Goal: Check status: Check status

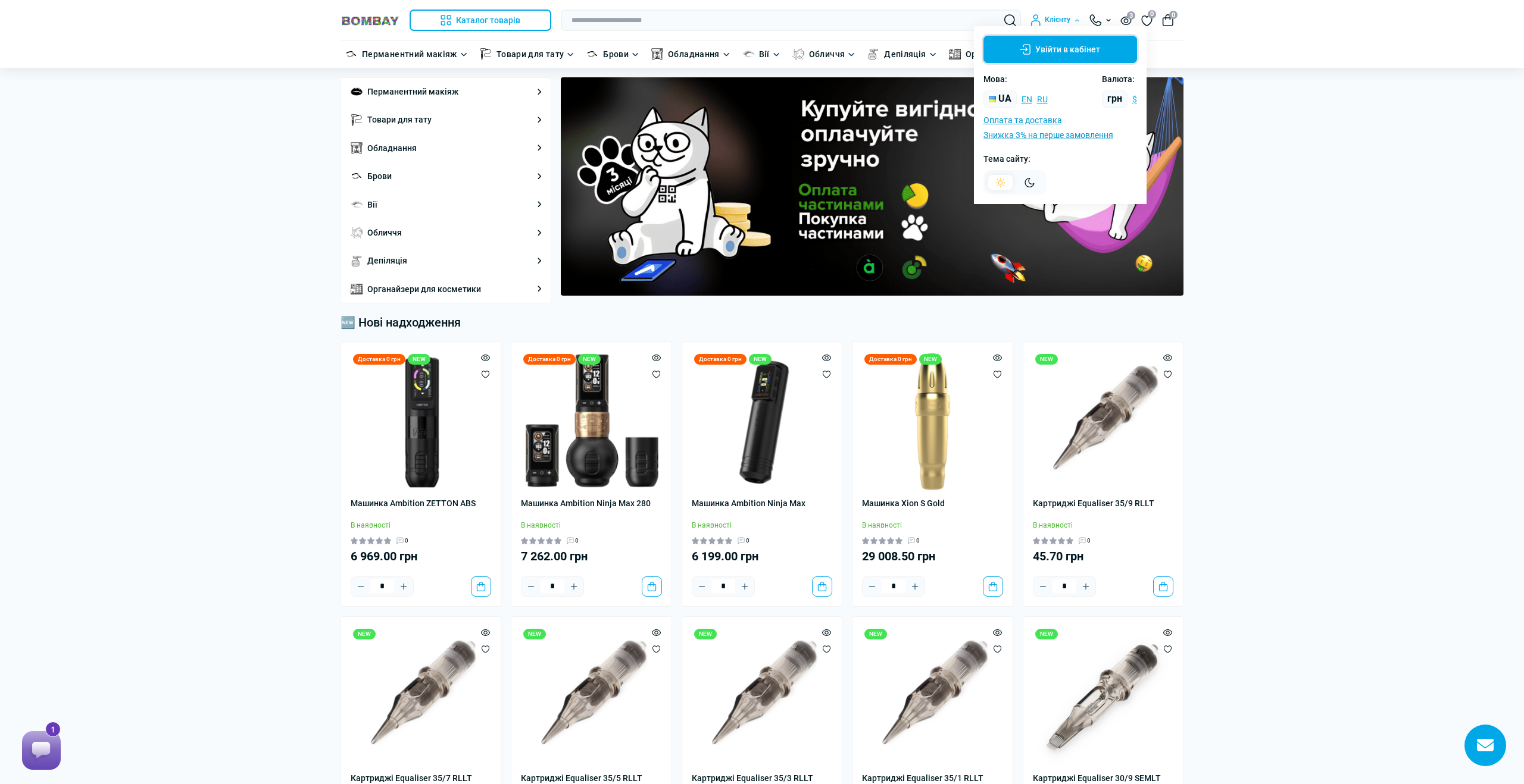
click at [1036, 42] on button "Увійти в кабінет" at bounding box center [1060, 49] width 153 height 27
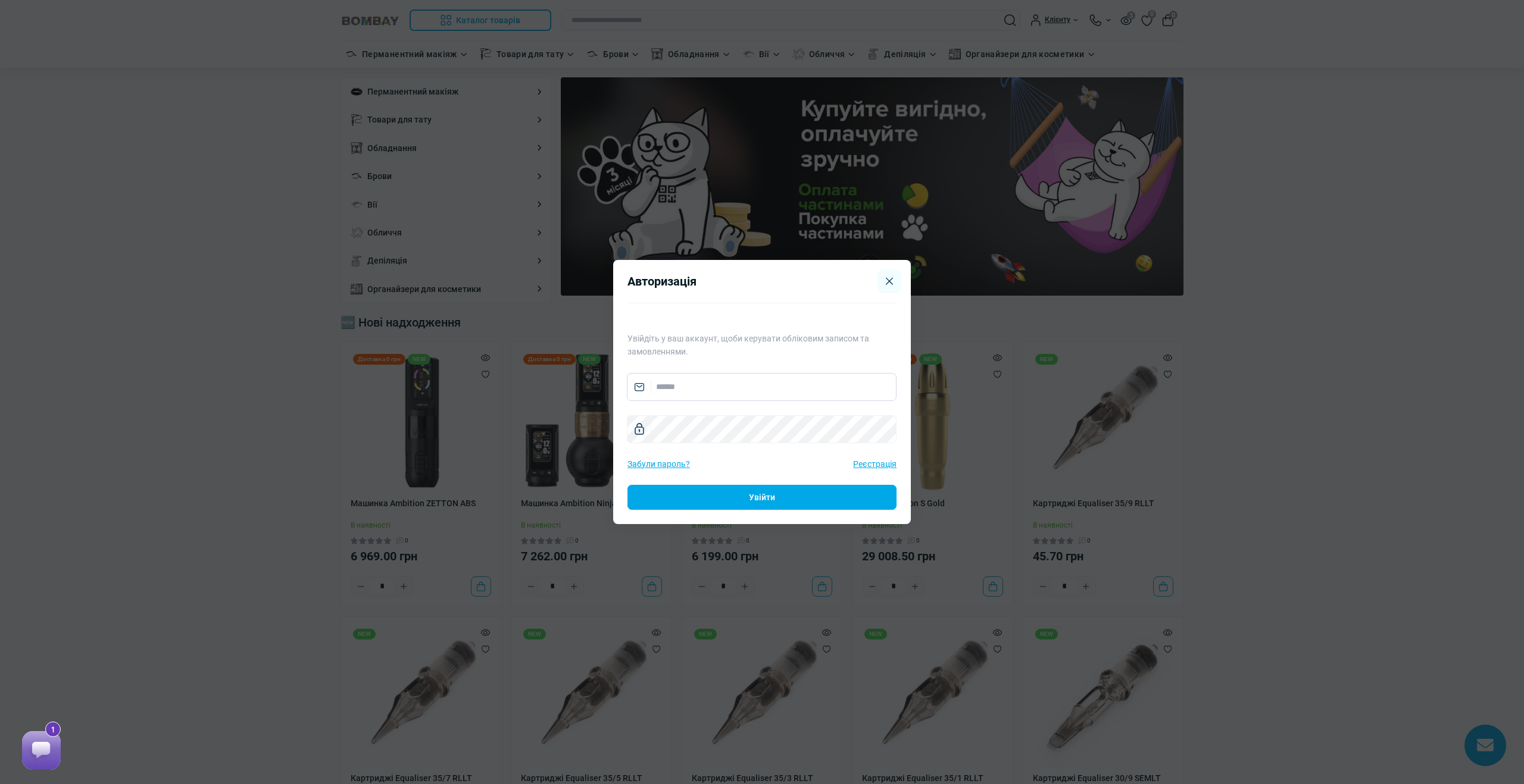
click at [733, 392] on input "email" at bounding box center [761, 387] width 270 height 28
type input "**********"
click at [755, 498] on button "Увійти" at bounding box center [761, 498] width 269 height 25
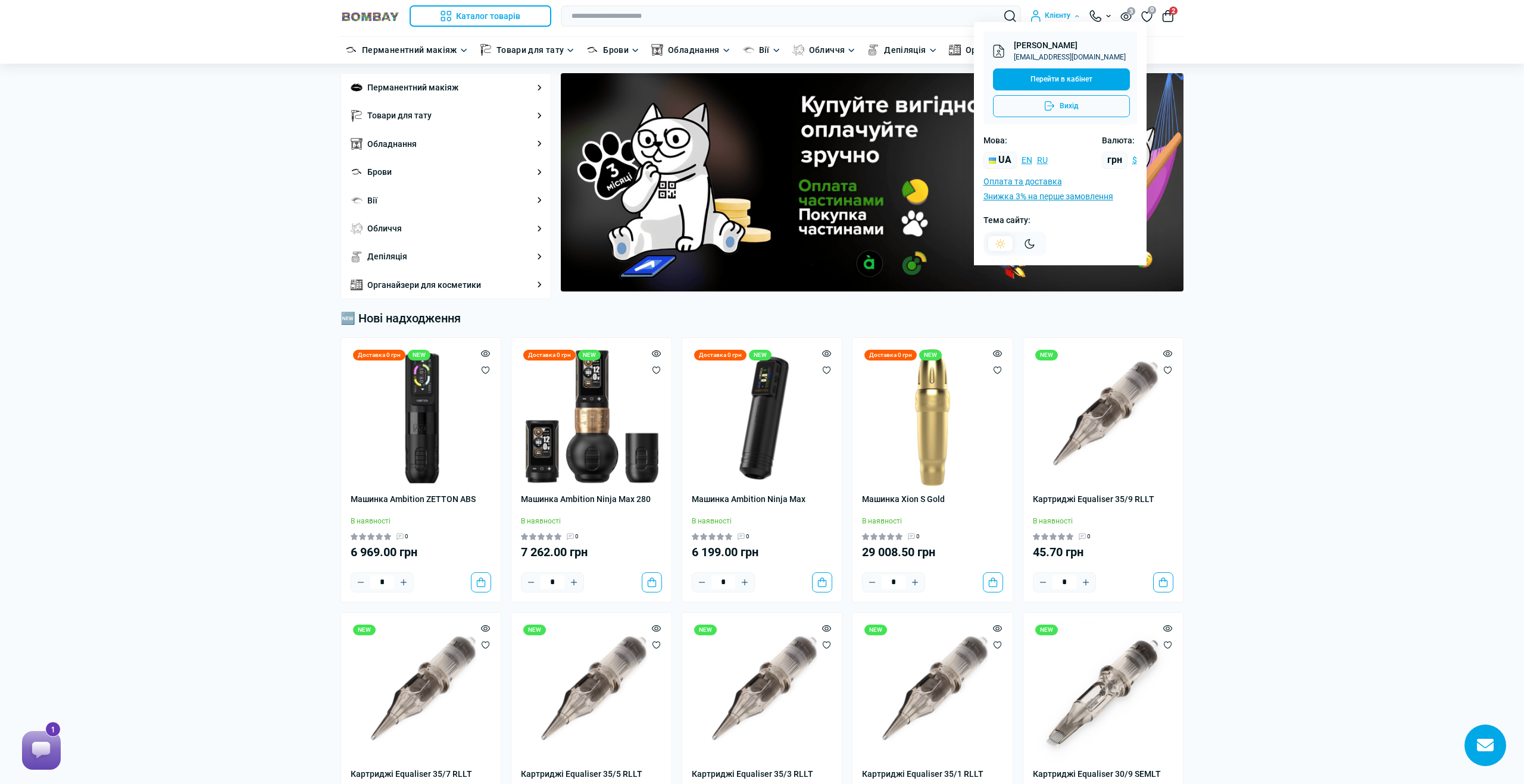
scroll to position [5, 0]
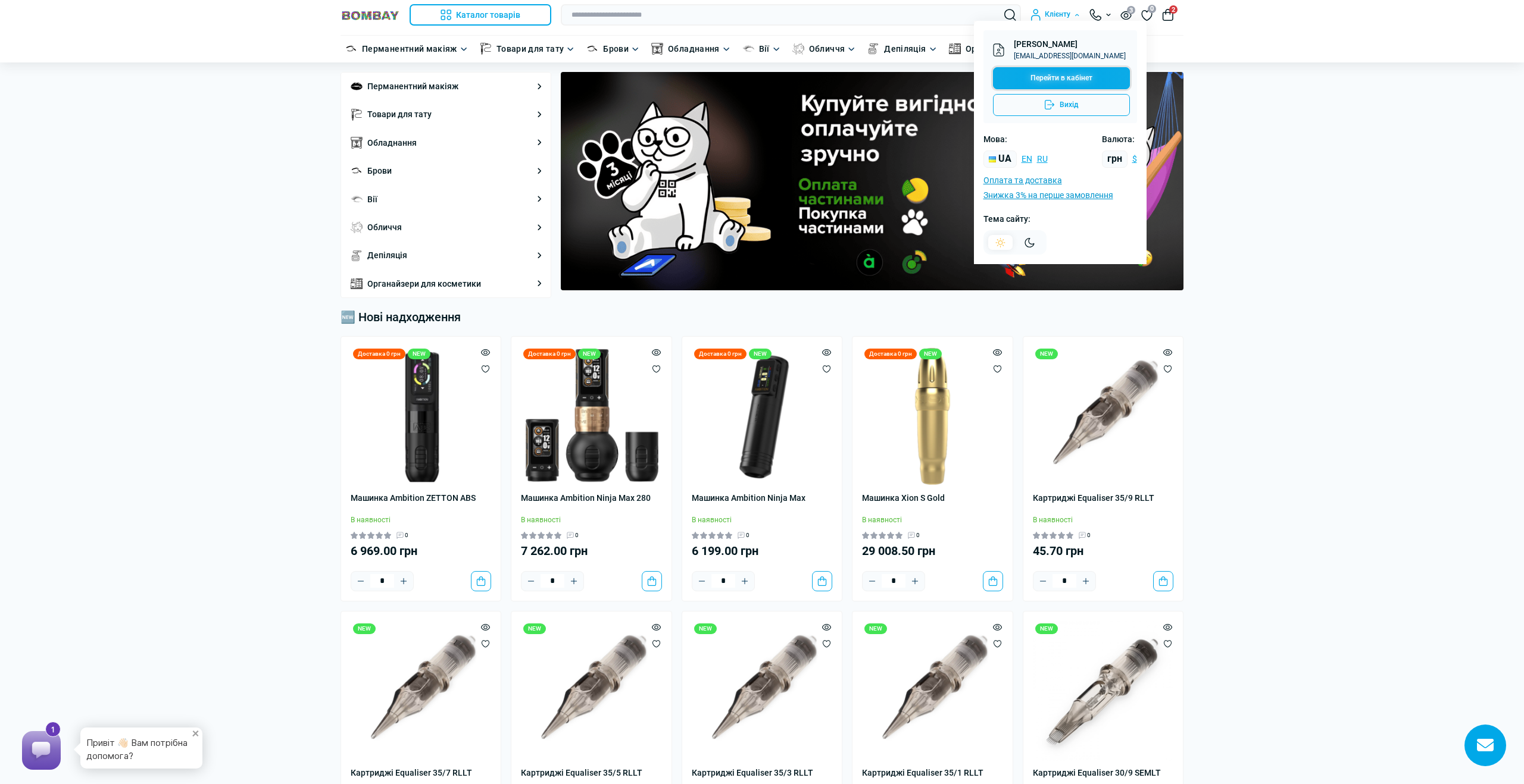
click at [1050, 76] on link "Перейти в кабінет" at bounding box center [1061, 78] width 137 height 22
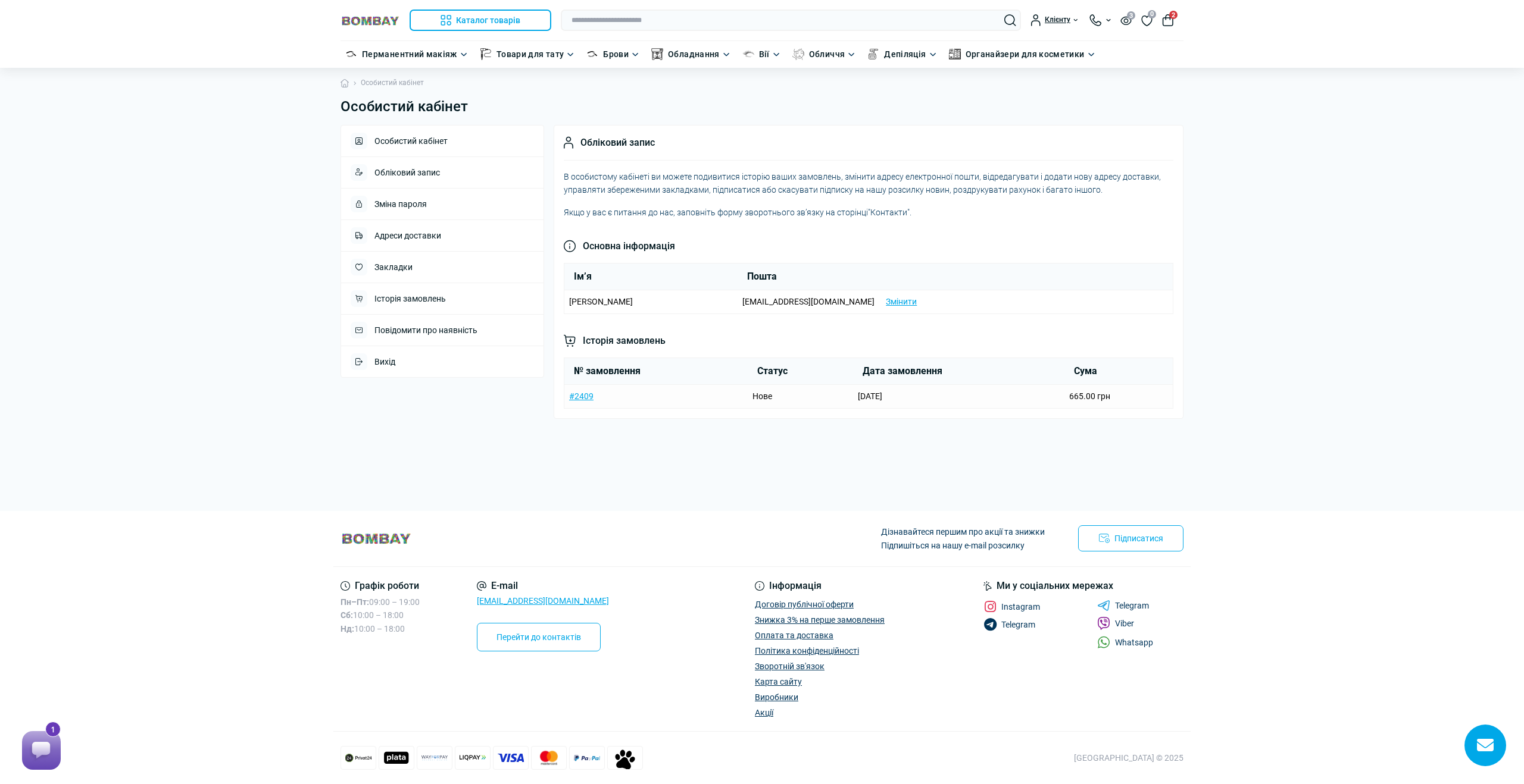
click at [658, 397] on td "#2409" at bounding box center [657, 397] width 184 height 23
click at [586, 397] on link "#2409" at bounding box center [581, 397] width 25 height 10
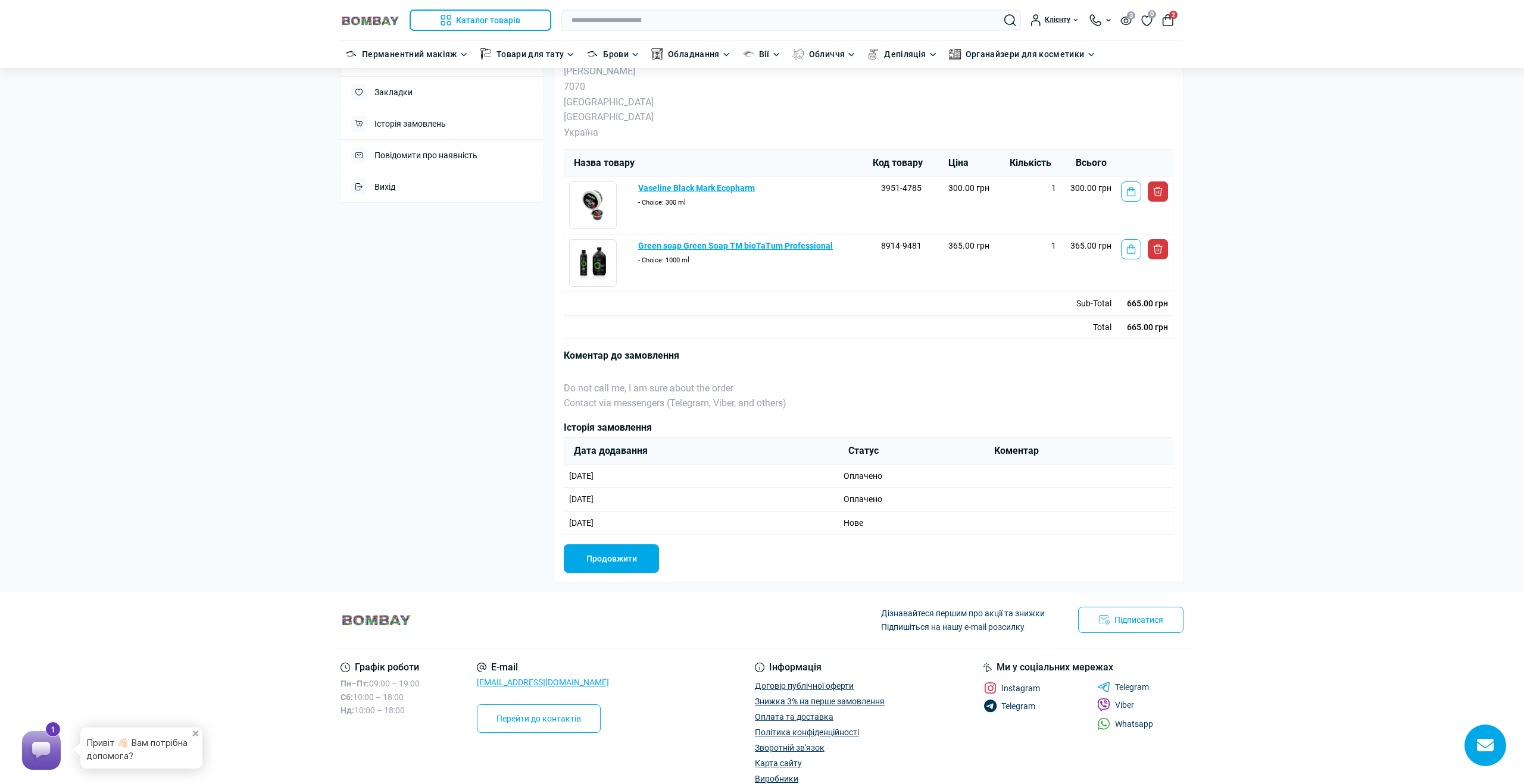
scroll to position [256, 0]
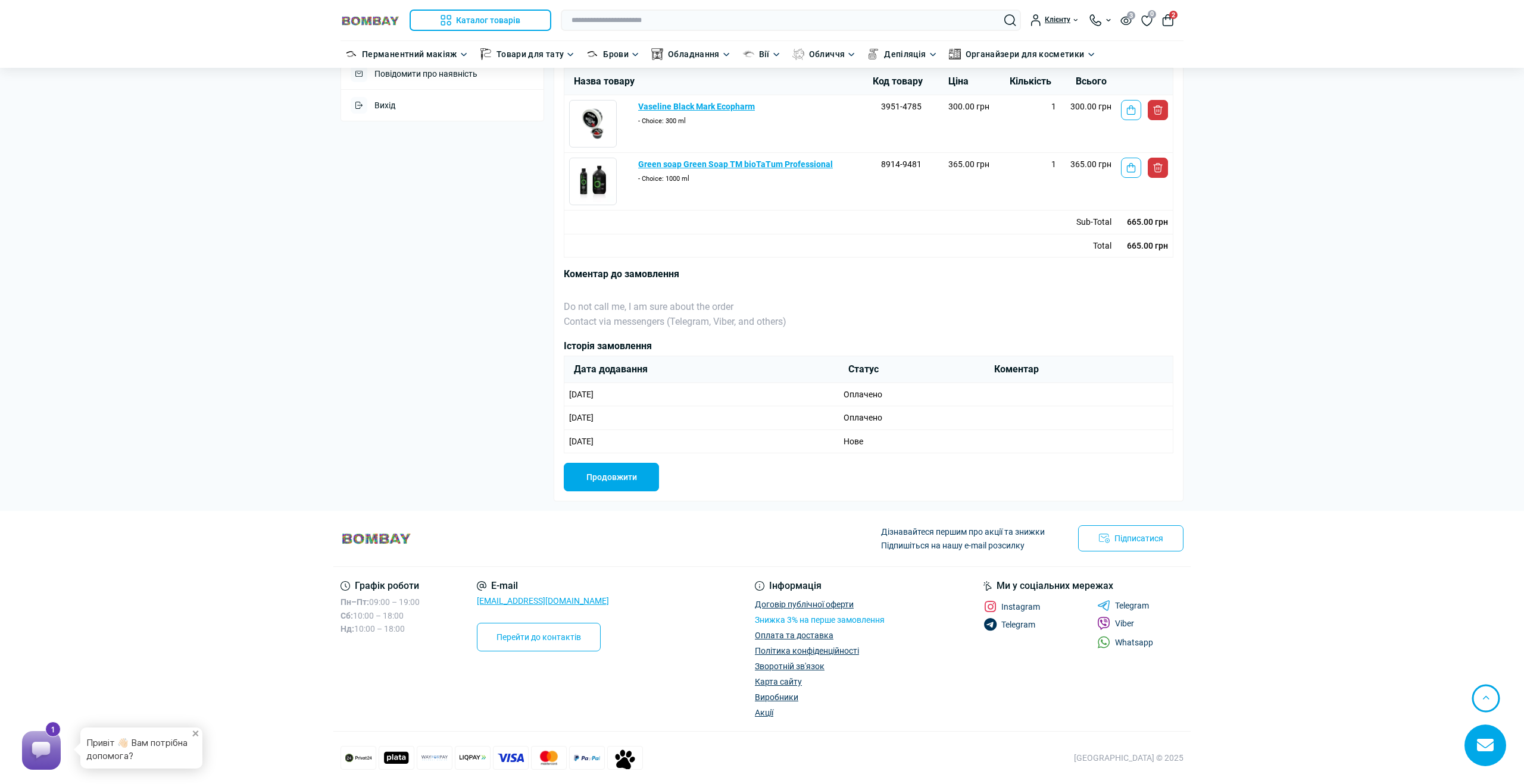
click at [780, 619] on link "Знижка 3% на перше замовлення" at bounding box center [820, 620] width 130 height 10
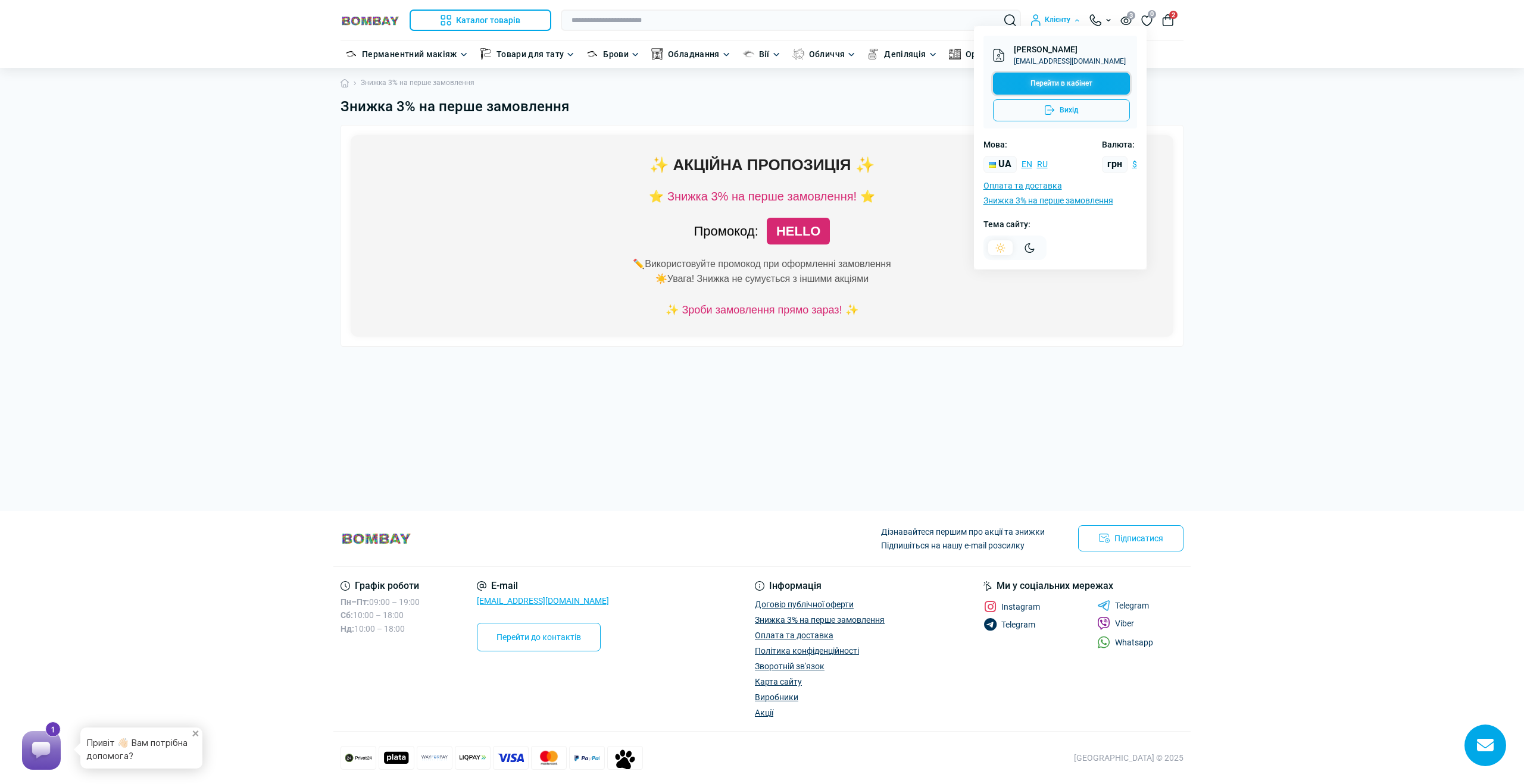
click at [1052, 82] on link "Перейти в кабінет" at bounding box center [1061, 84] width 137 height 22
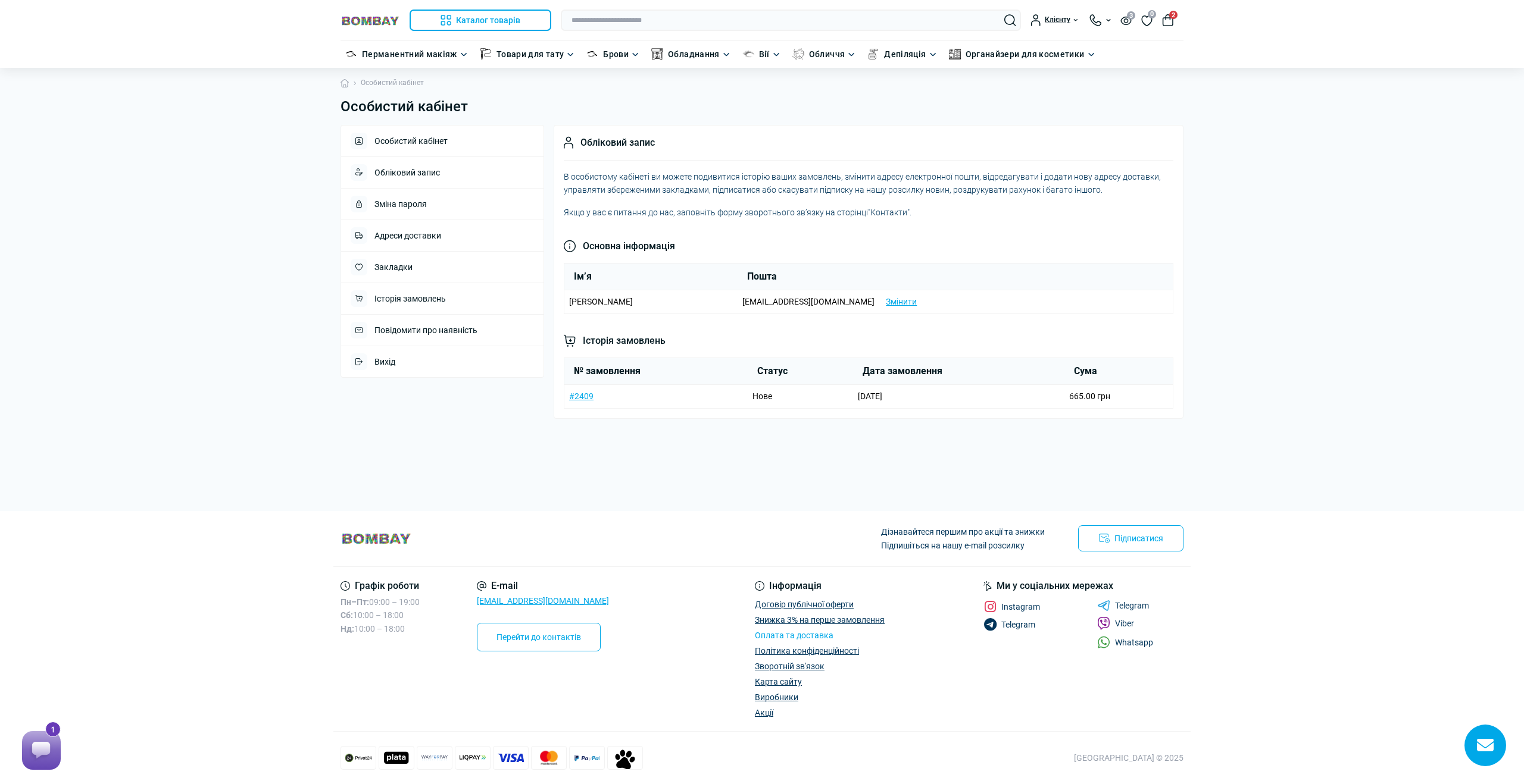
click at [807, 635] on link "Оплата та доставка" at bounding box center [794, 635] width 79 height 10
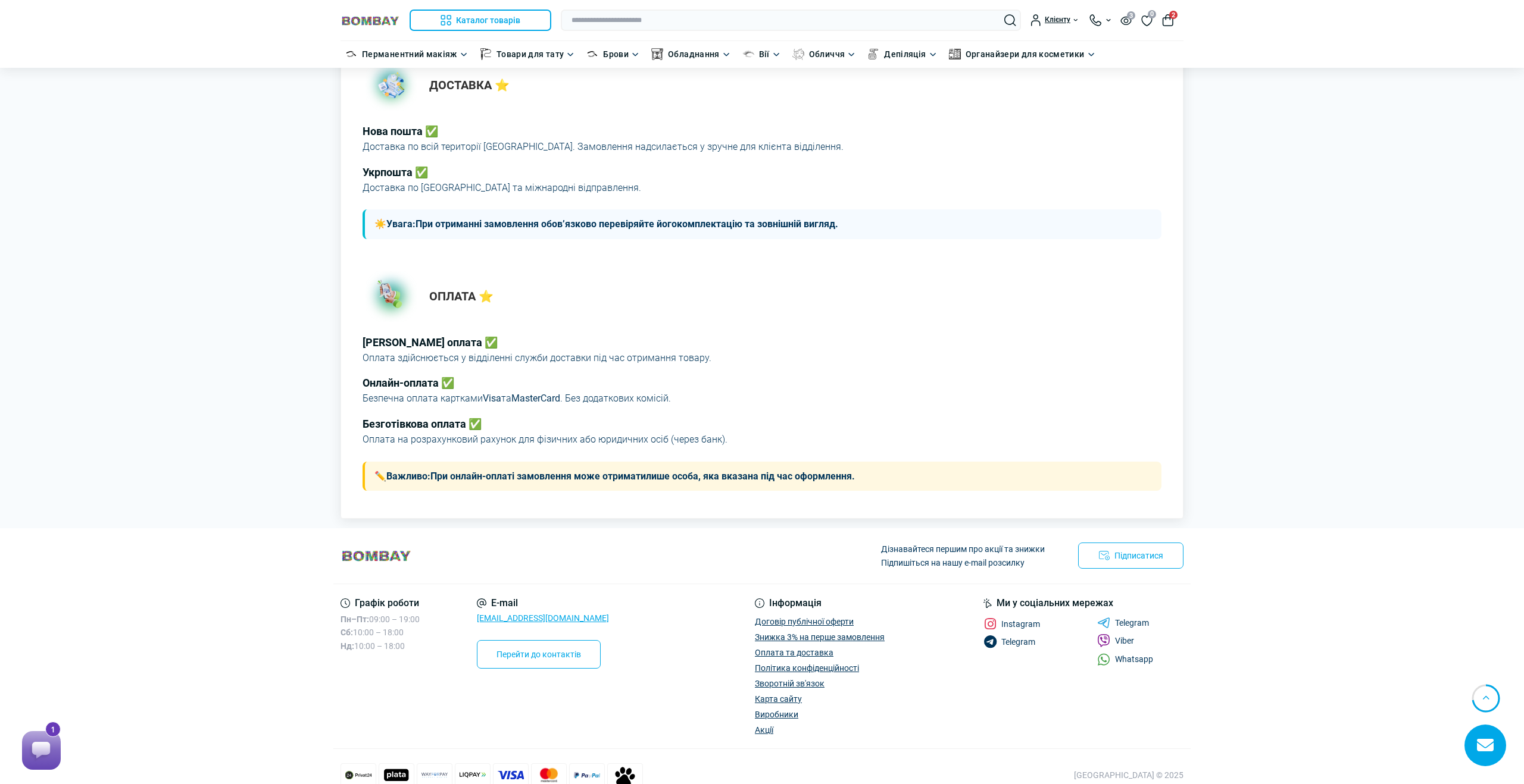
scroll to position [199, 0]
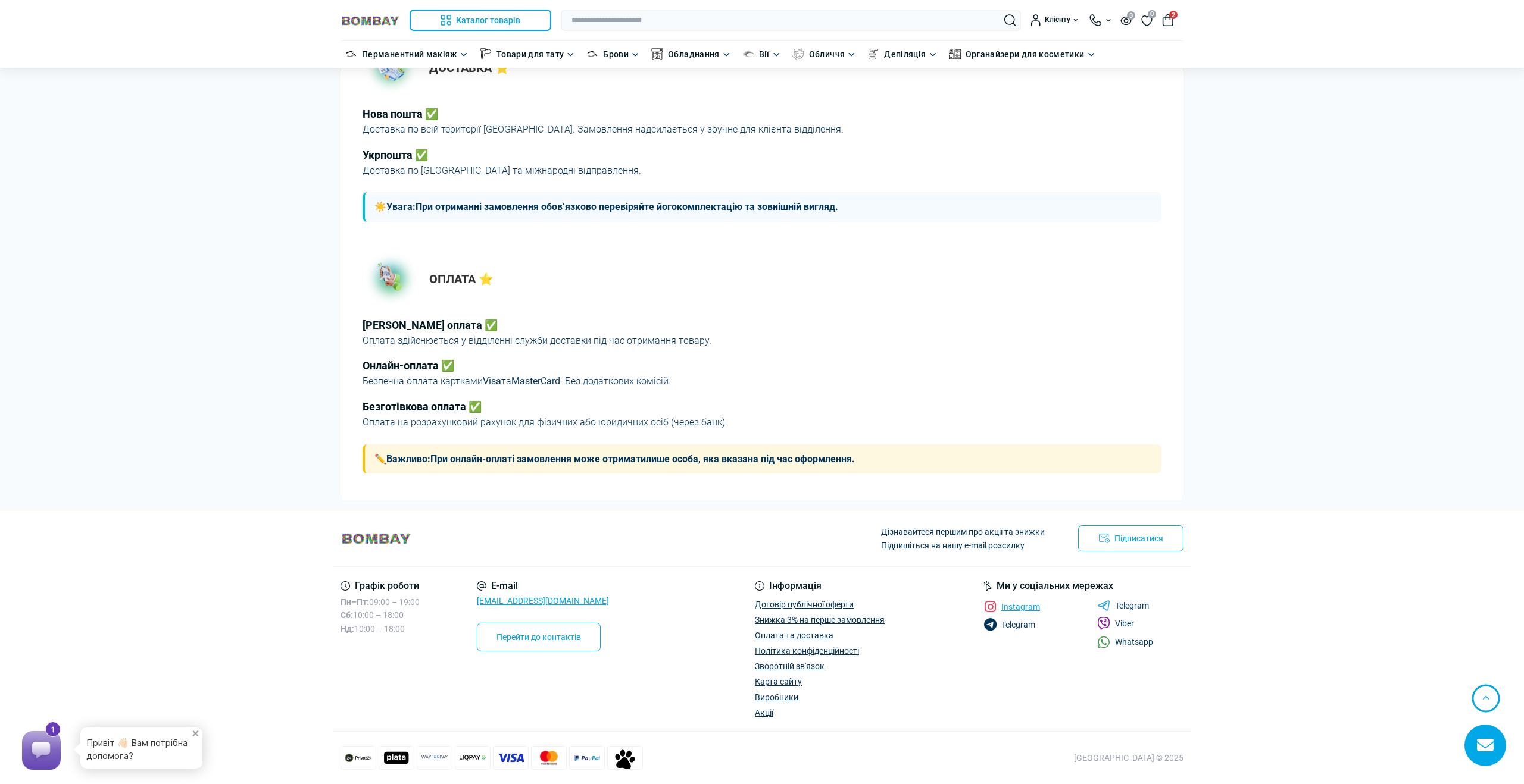
click at [1024, 610] on span "Instagram" at bounding box center [1020, 607] width 39 height 8
click at [1126, 613] on link "Telegram" at bounding box center [1123, 608] width 52 height 11
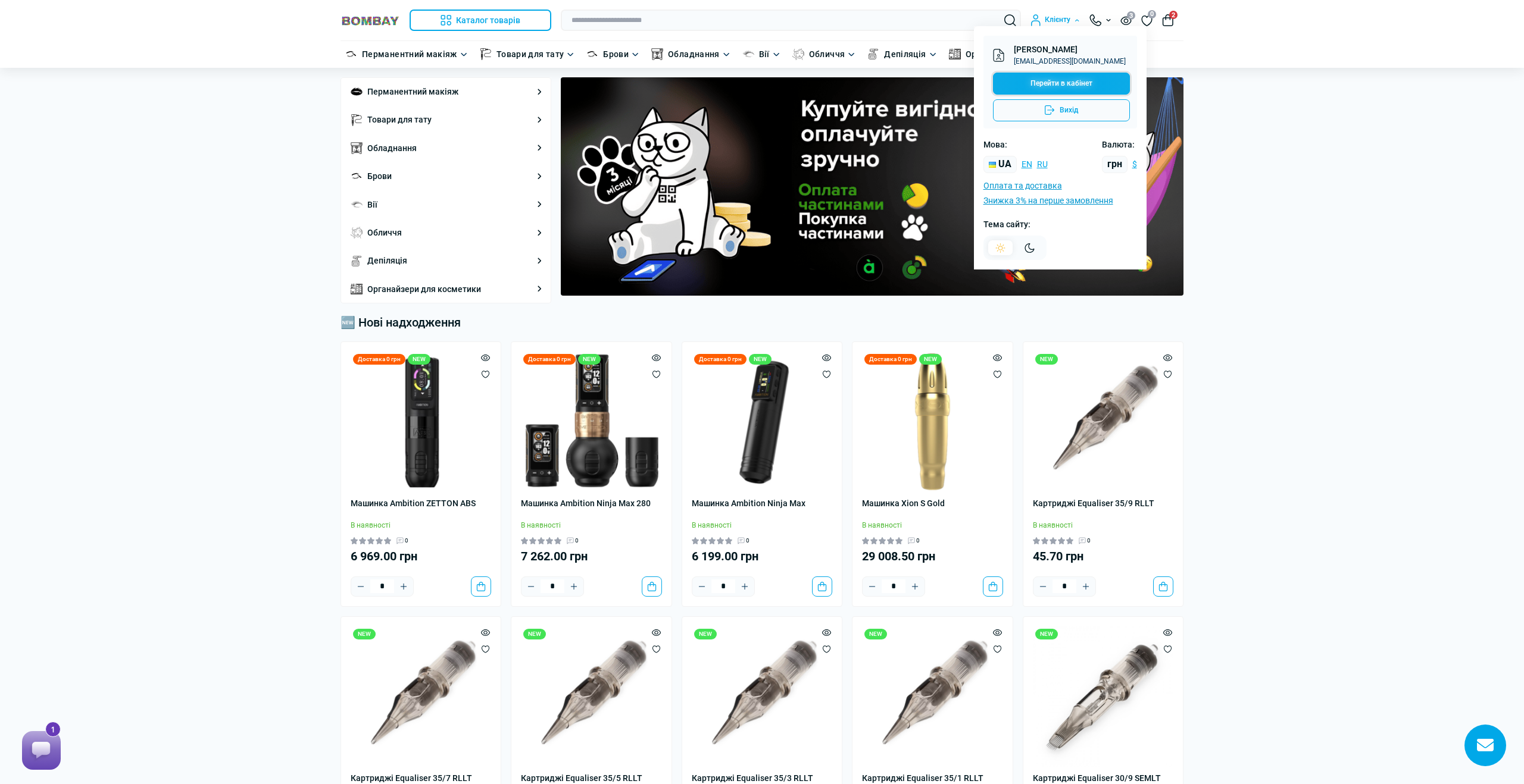
click at [1059, 79] on link "Перейти в кабінет" at bounding box center [1061, 84] width 137 height 22
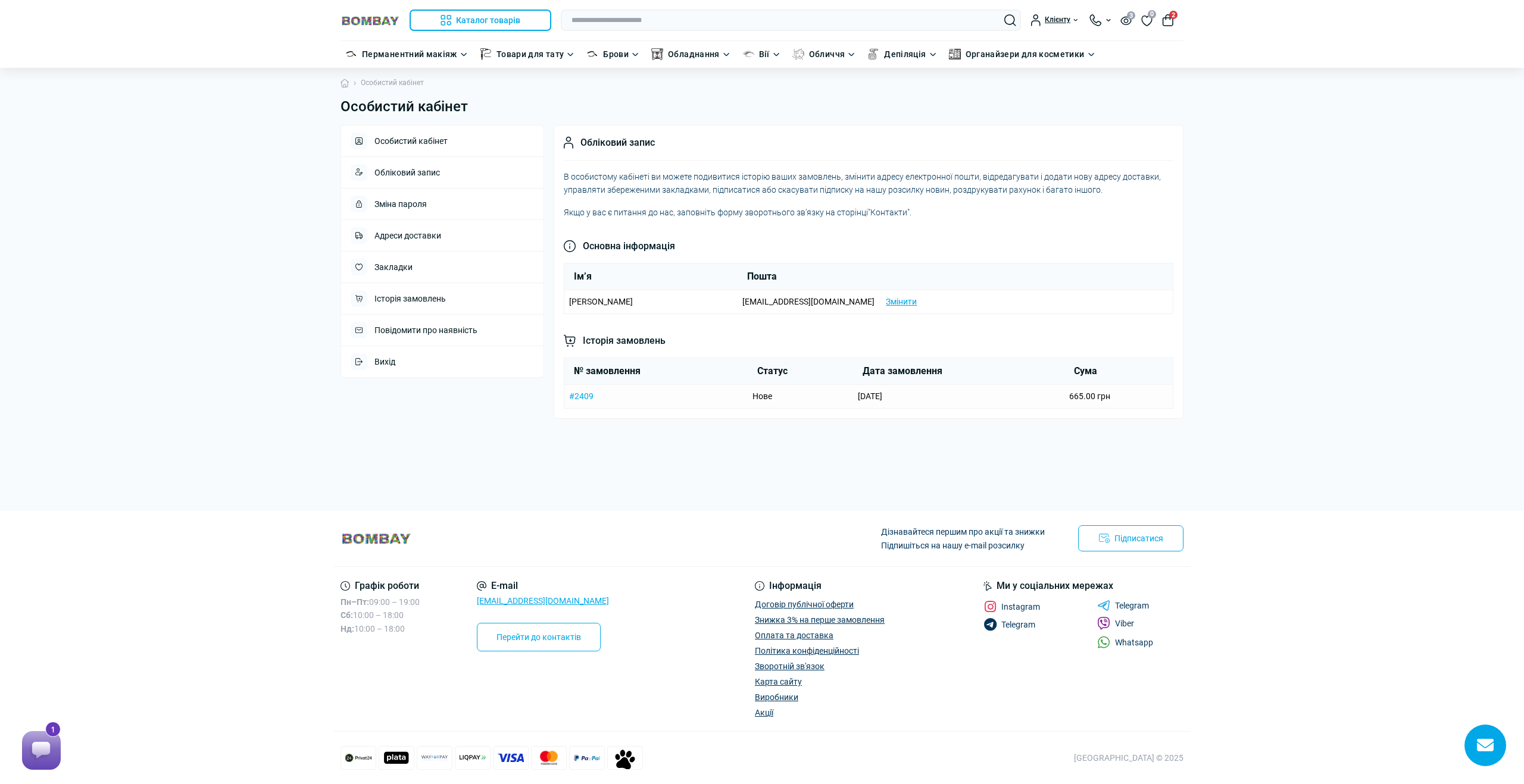
click at [583, 400] on link "#2409" at bounding box center [581, 397] width 25 height 10
